Goal: Check status: Check status

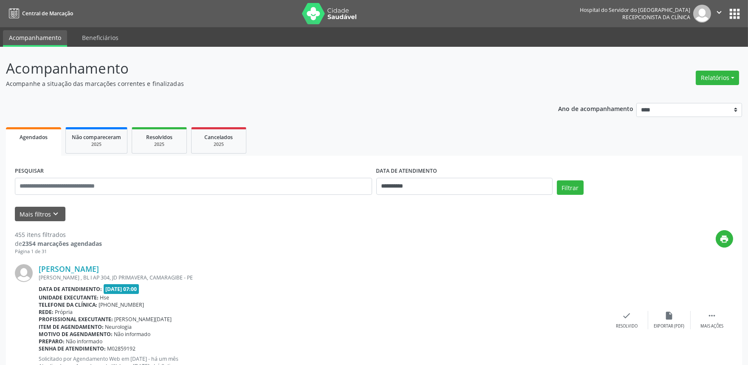
drag, startPoint x: 0, startPoint y: 0, endPoint x: 58, endPoint y: 193, distance: 201.9
click at [58, 193] on input "text" at bounding box center [193, 186] width 357 height 17
type input "**********"
click at [411, 181] on input "**********" at bounding box center [465, 186] width 176 height 17
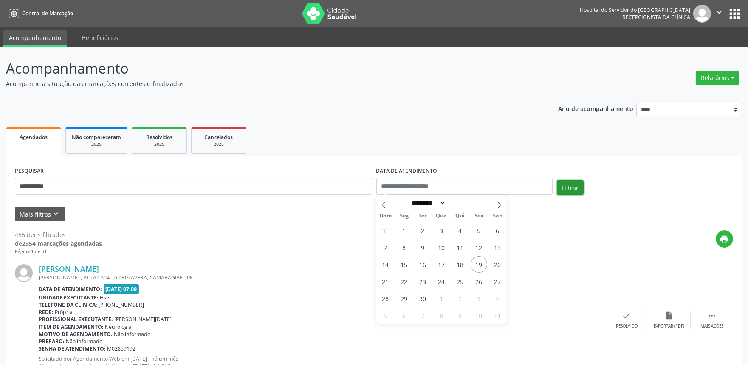
click at [569, 189] on button "Filtrar" at bounding box center [570, 187] width 27 height 14
click at [99, 269] on link "[PERSON_NAME]" at bounding box center [69, 268] width 60 height 9
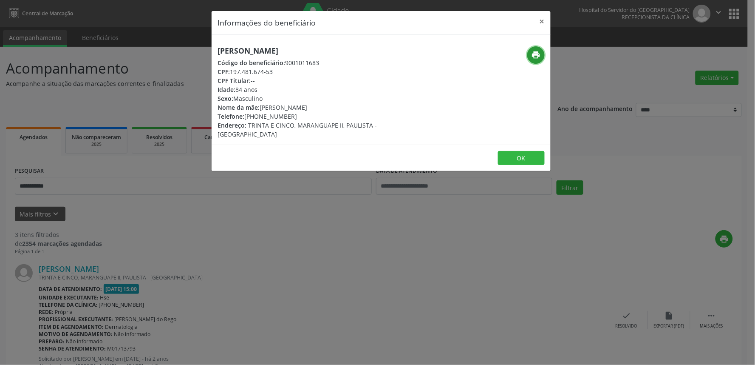
click at [538, 60] on button "print" at bounding box center [535, 54] width 17 height 17
click at [544, 20] on button "×" at bounding box center [542, 21] width 17 height 21
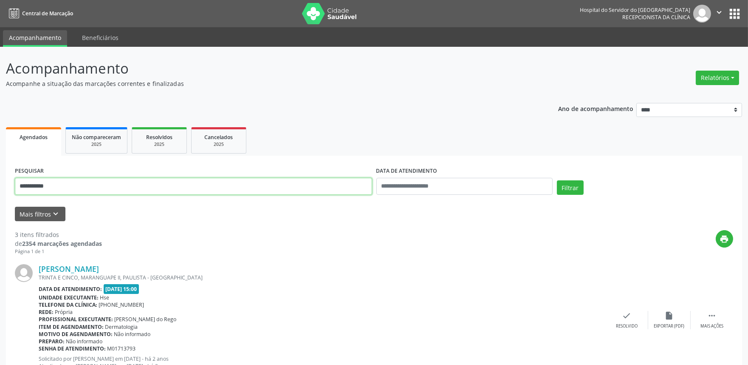
click at [317, 188] on input "**********" at bounding box center [193, 186] width 357 height 17
type input "*"
type input "**********"
click at [557, 180] on button "Filtrar" at bounding box center [570, 187] width 27 height 14
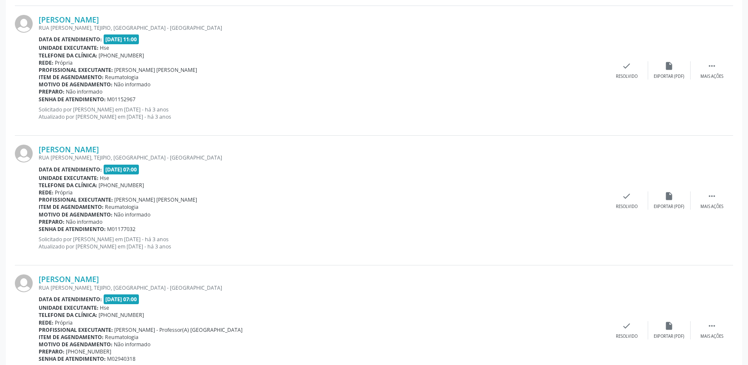
scroll to position [423, 0]
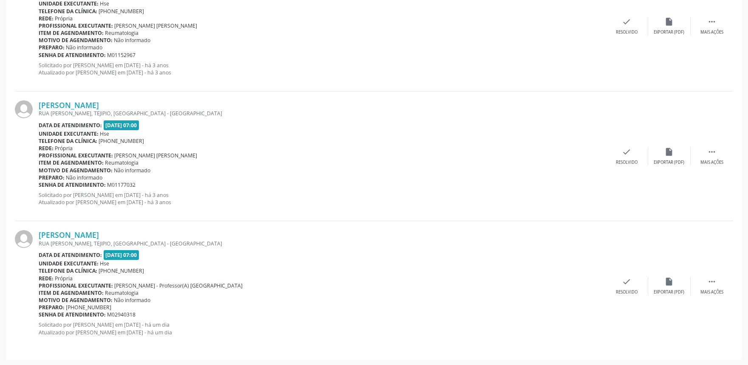
click at [141, 240] on div "RUA [PERSON_NAME], TEJIPIO, [GEOGRAPHIC_DATA] - [GEOGRAPHIC_DATA]" at bounding box center [322, 243] width 567 height 7
click at [99, 234] on link "[PERSON_NAME]" at bounding box center [69, 234] width 60 height 9
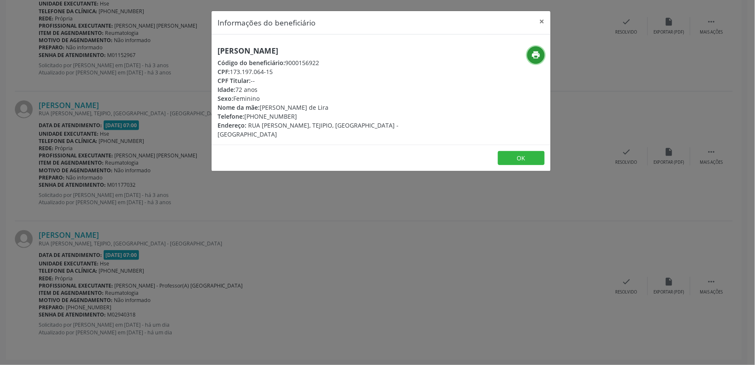
click at [536, 58] on icon "print" at bounding box center [536, 54] width 9 height 9
click at [540, 25] on button "×" at bounding box center [542, 21] width 17 height 21
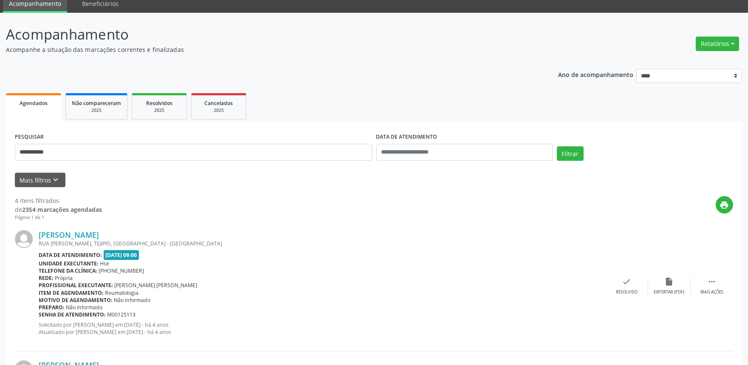
scroll to position [0, 0]
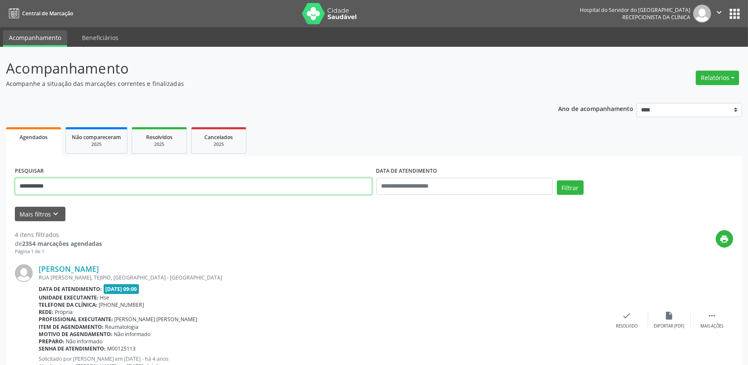
drag, startPoint x: 74, startPoint y: 184, endPoint x: 0, endPoint y: 185, distance: 74.4
type input "**********"
click at [568, 184] on button "Filtrar" at bounding box center [570, 187] width 27 height 14
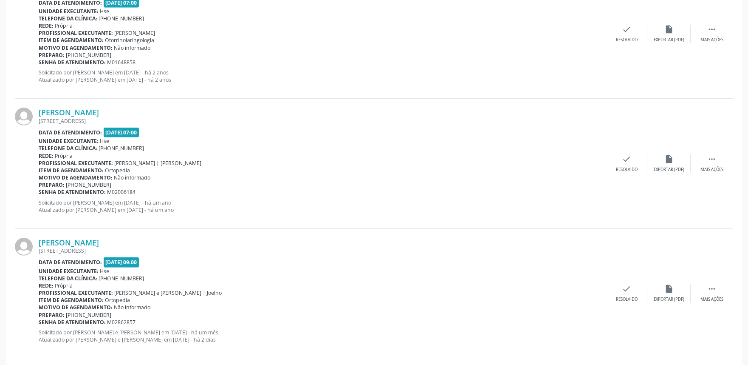
scroll to position [1202, 0]
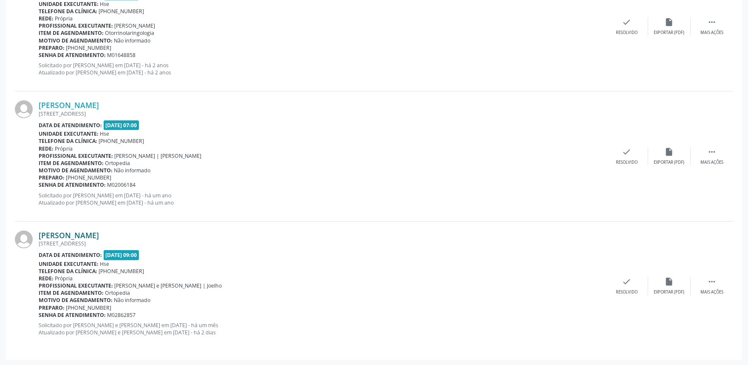
click at [99, 230] on link "[PERSON_NAME]" at bounding box center [69, 234] width 60 height 9
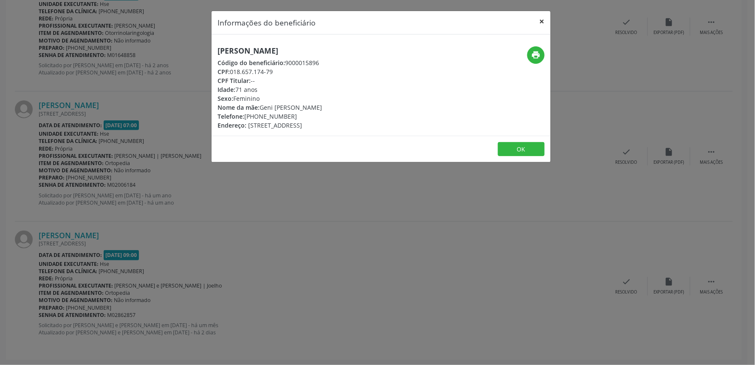
click at [543, 20] on button "×" at bounding box center [542, 21] width 17 height 21
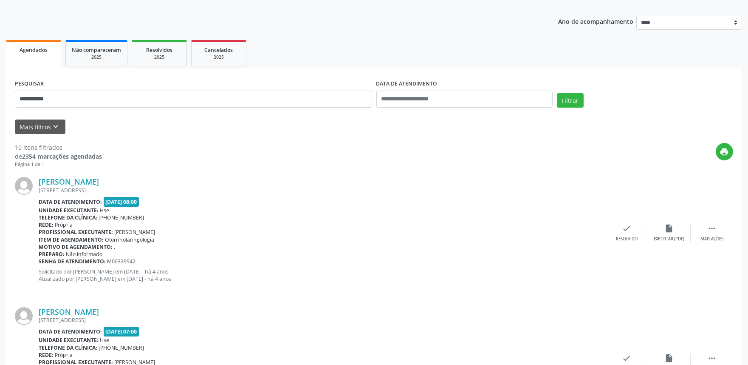
scroll to position [0, 0]
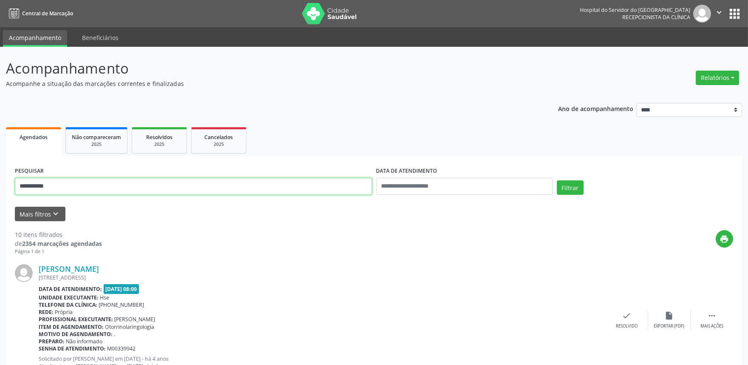
drag, startPoint x: 122, startPoint y: 183, endPoint x: 0, endPoint y: 173, distance: 121.9
type input "**********"
click at [557, 180] on button "Filtrar" at bounding box center [570, 187] width 27 height 14
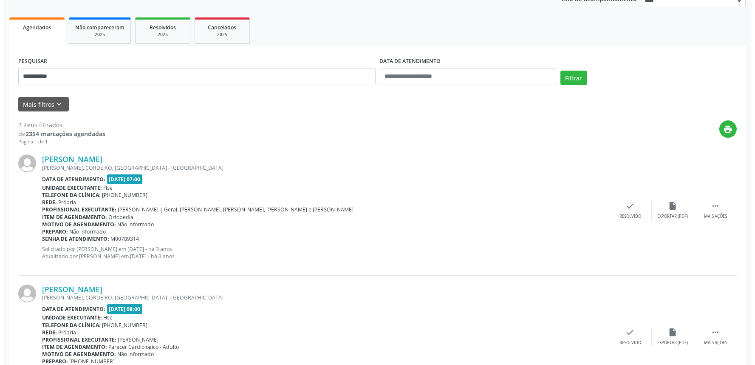
scroll to position [156, 0]
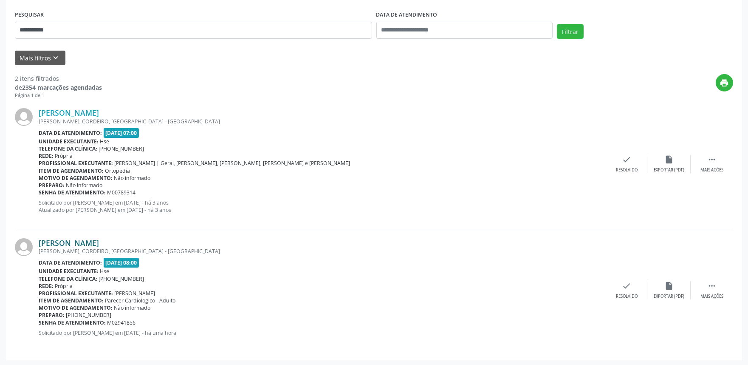
click at [99, 245] on link "[PERSON_NAME]" at bounding box center [69, 242] width 60 height 9
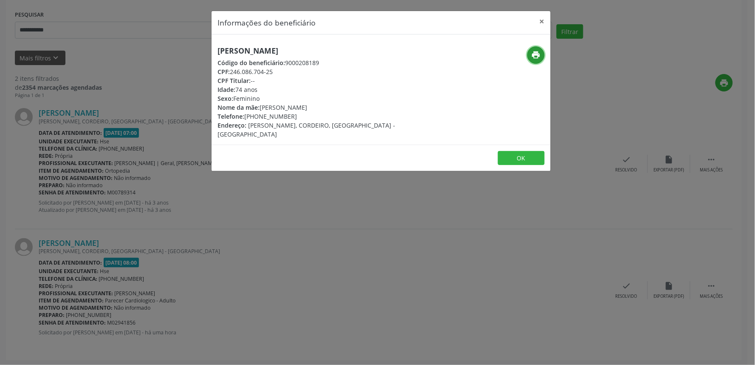
click at [536, 56] on icon "print" at bounding box center [536, 54] width 9 height 9
